Goal: Task Accomplishment & Management: Manage account settings

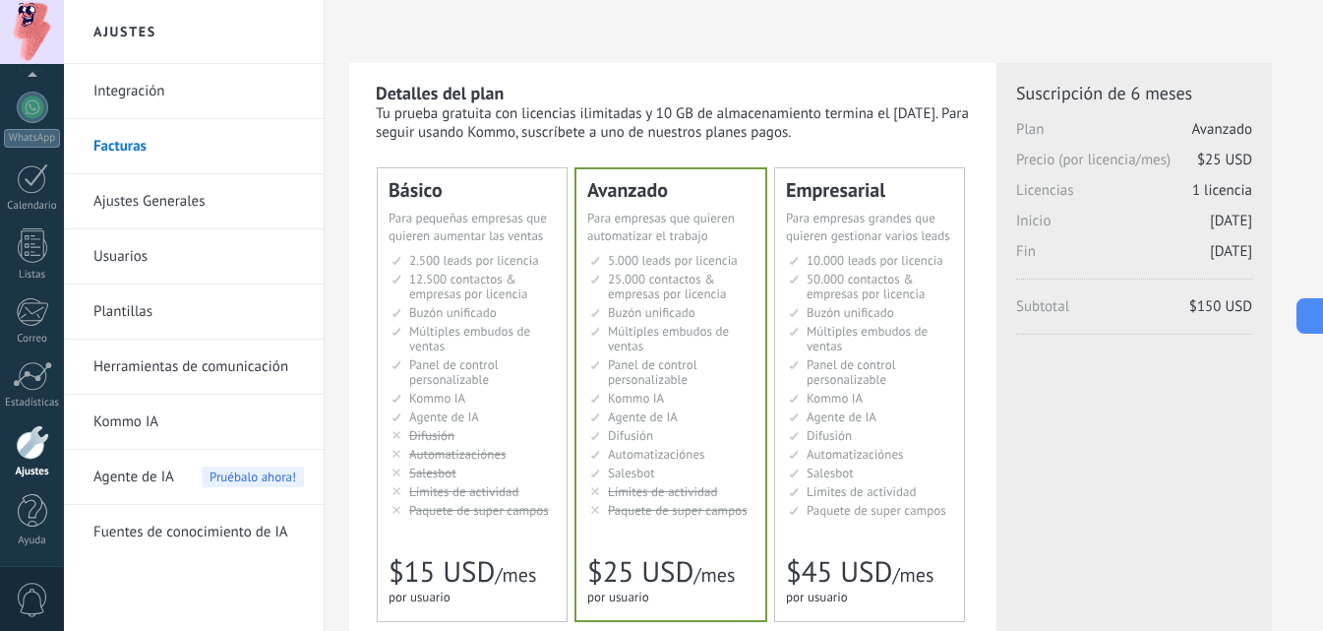
click at [27, 450] on div at bounding box center [32, 442] width 33 height 34
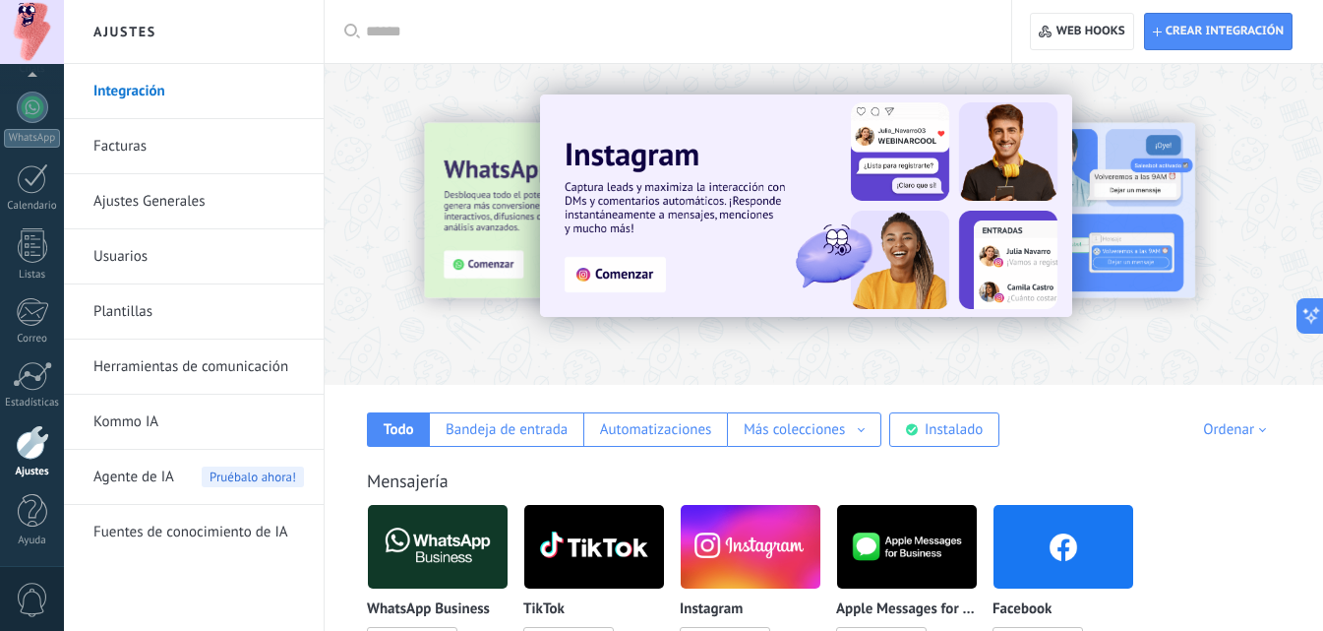
click at [128, 151] on link "Facturas" at bounding box center [198, 146] width 211 height 55
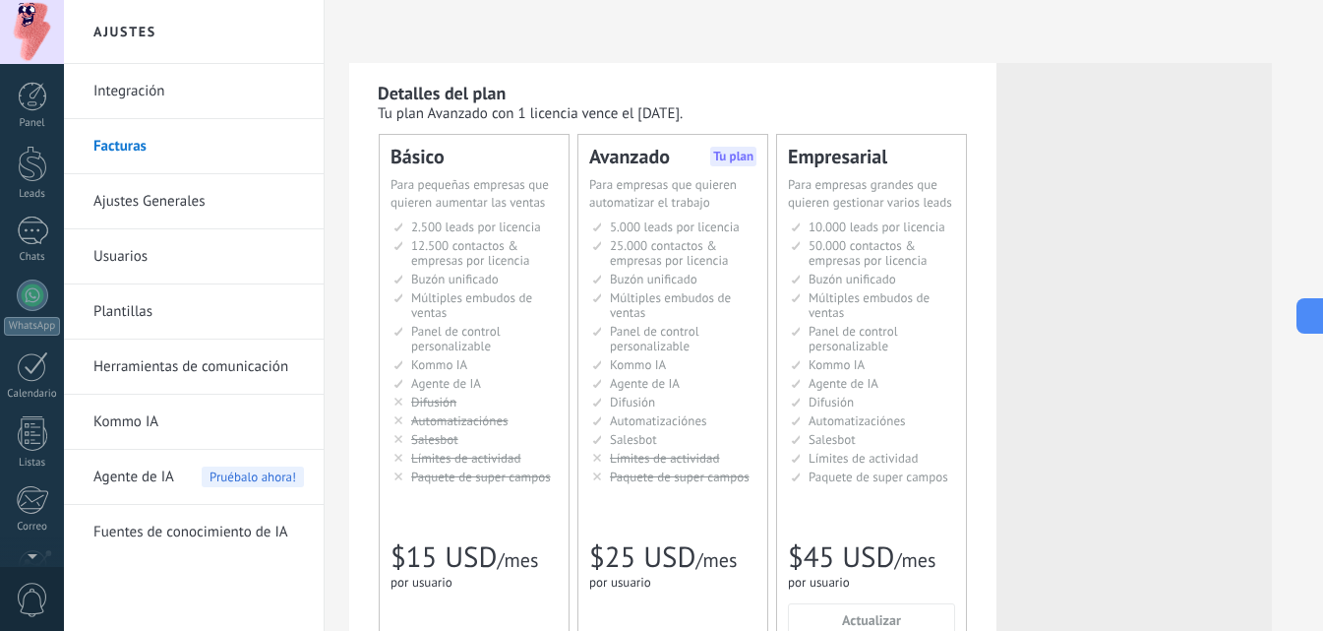
click at [17, 33] on div at bounding box center [32, 32] width 64 height 64
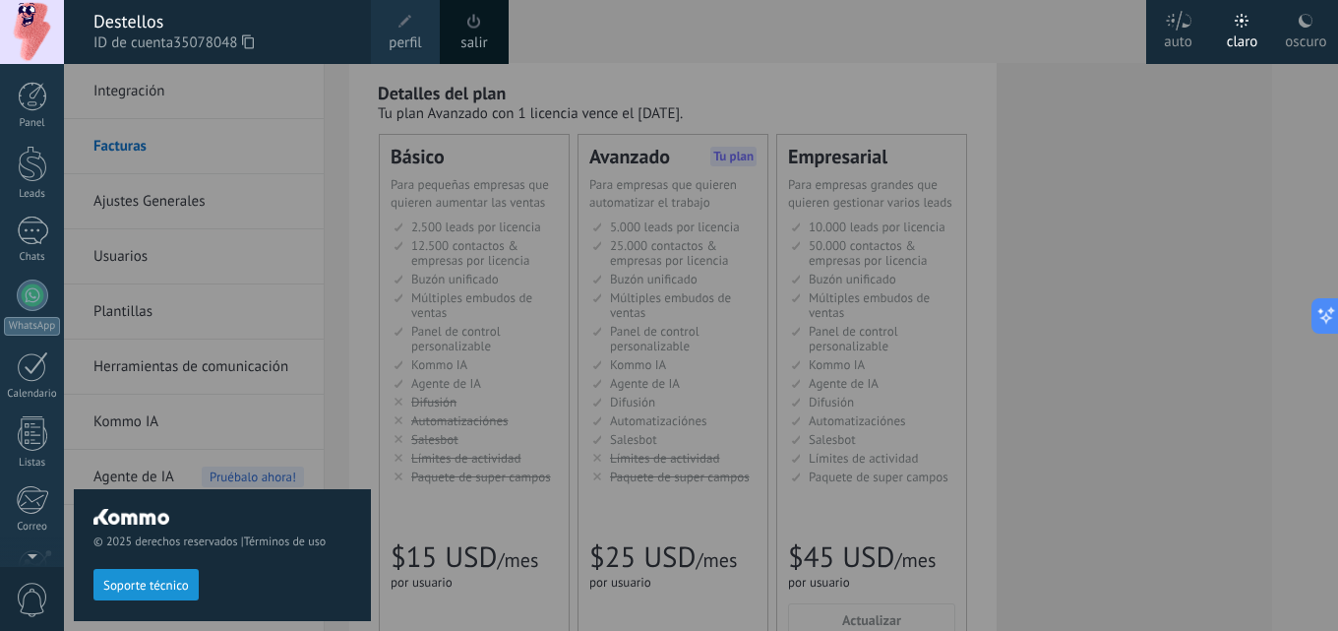
click at [135, 27] on div "Destellos" at bounding box center [222, 22] width 258 height 22
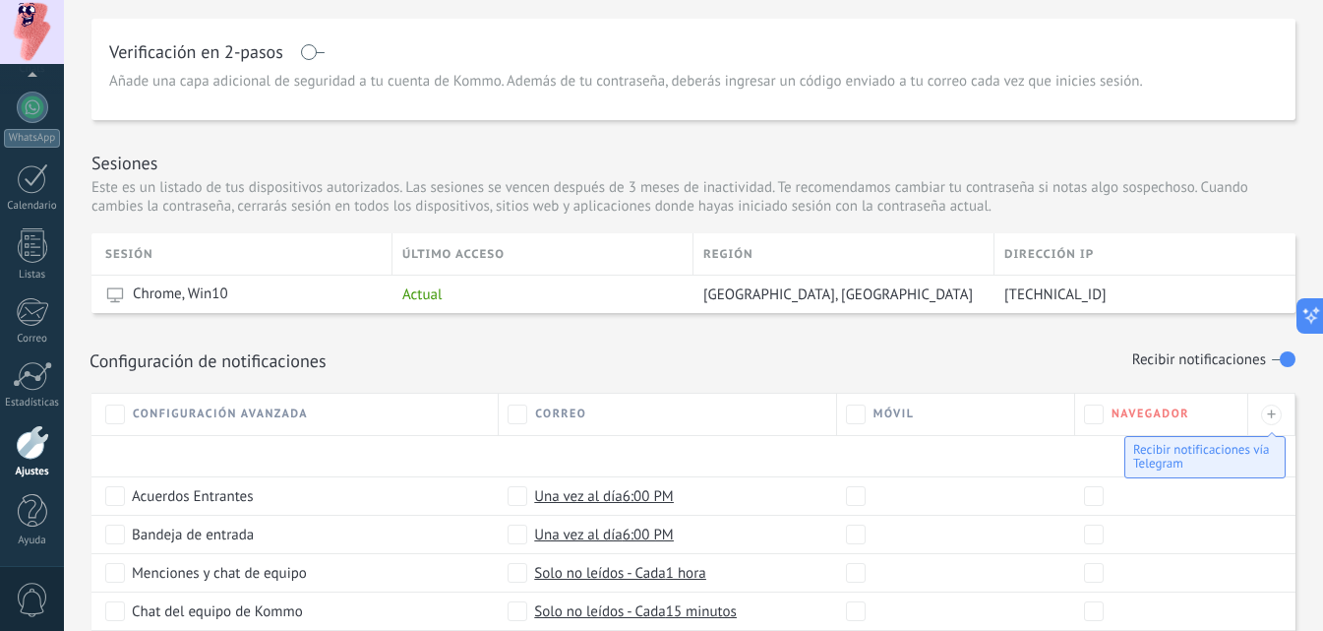
scroll to position [524, 0]
click at [35, 446] on div at bounding box center [32, 442] width 33 height 34
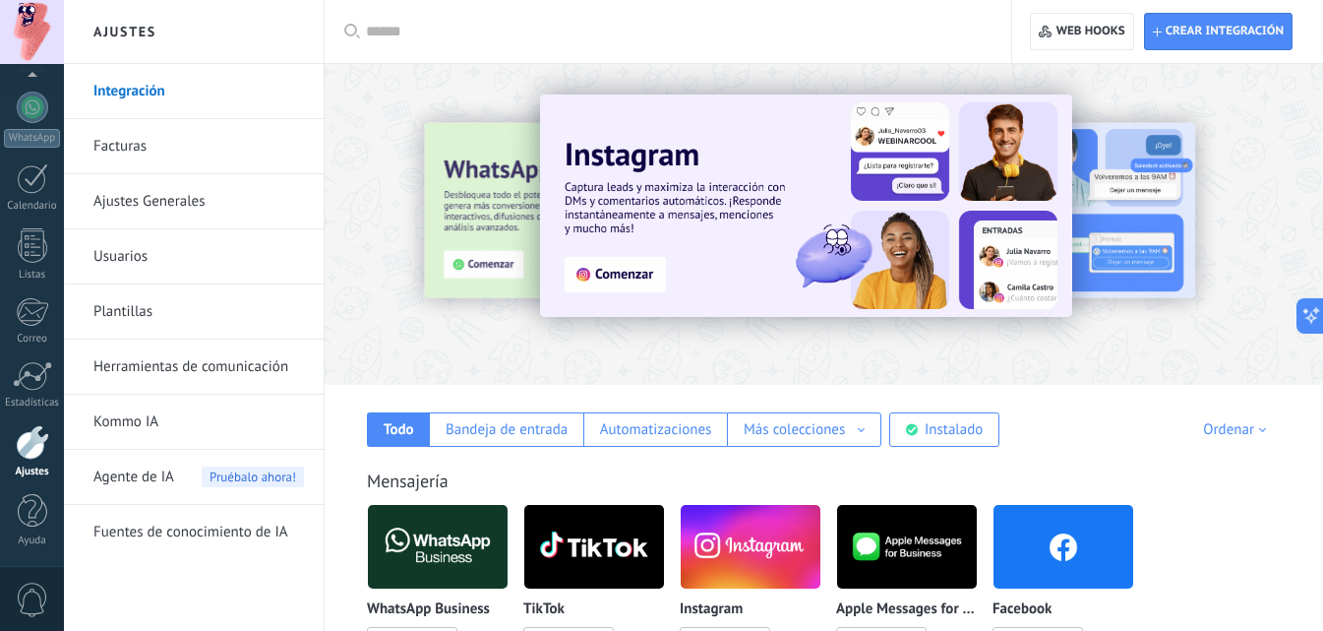
click at [112, 141] on link "Facturas" at bounding box center [198, 146] width 211 height 55
